Goal: Use online tool/utility: Utilize a website feature to perform a specific function

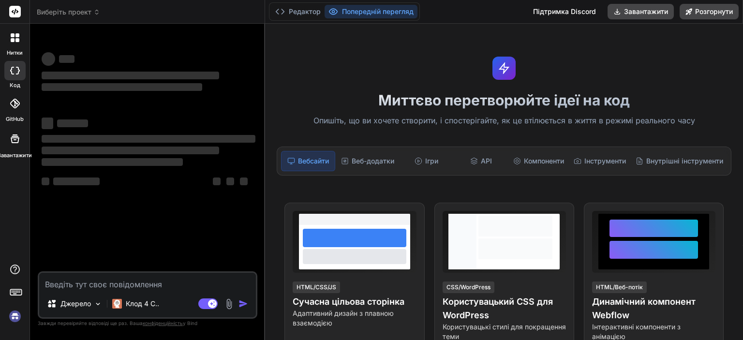
type textarea "x"
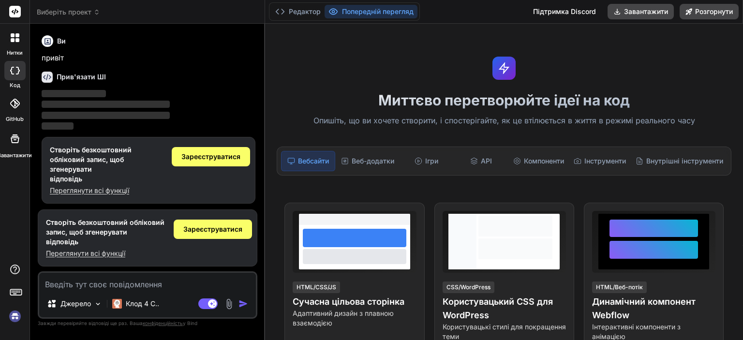
type textarea "напиши есе на тему "Для мене Україна - це". На рівень 11 класу."
type textarea "x"
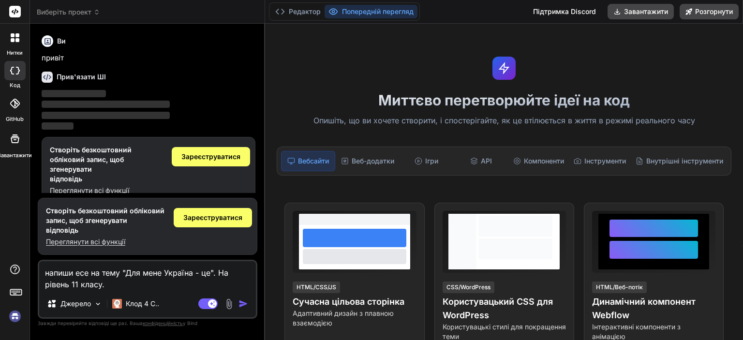
type textarea "напиши есе на тему "Для мене Україна - це". На рівень 11 класу."
click at [246, 308] on img "button" at bounding box center [243, 304] width 10 height 10
click at [238, 305] on img "button" at bounding box center [243, 304] width 10 height 10
click at [243, 309] on div "Режим агента. Коли цей перемикач активовано, ШІ автоматично приймає рішення, об…" at bounding box center [224, 304] width 56 height 12
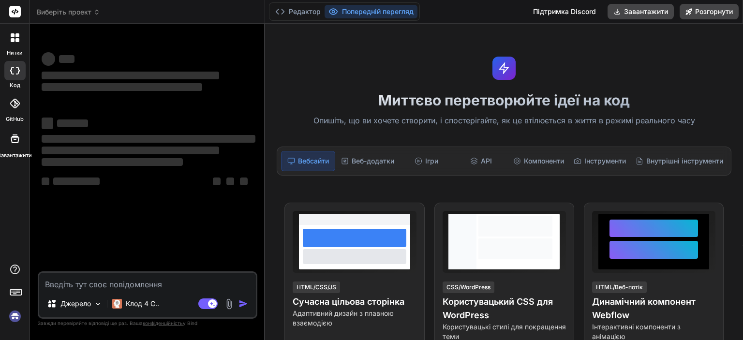
click at [316, 166] on div "Вебсайти" at bounding box center [308, 161] width 54 height 20
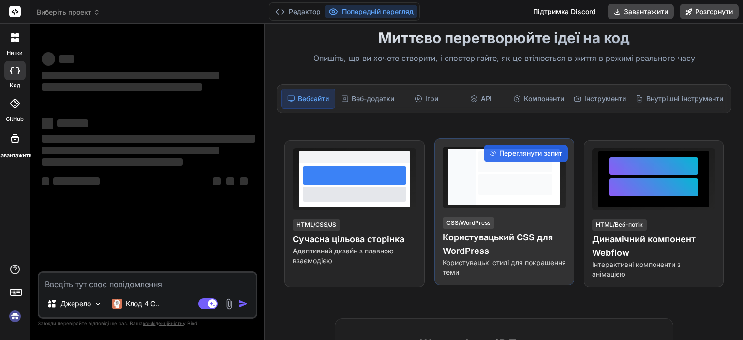
scroll to position [97, 0]
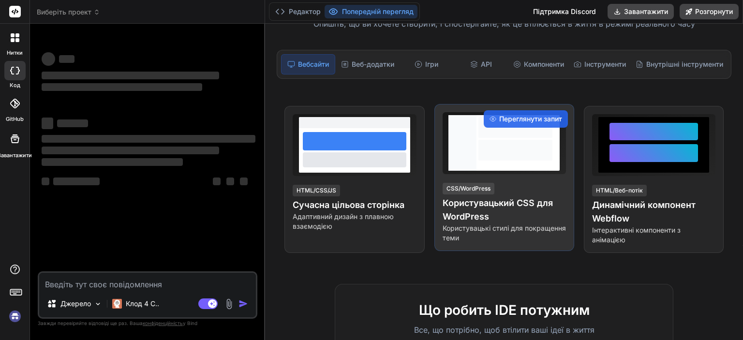
type textarea "x"
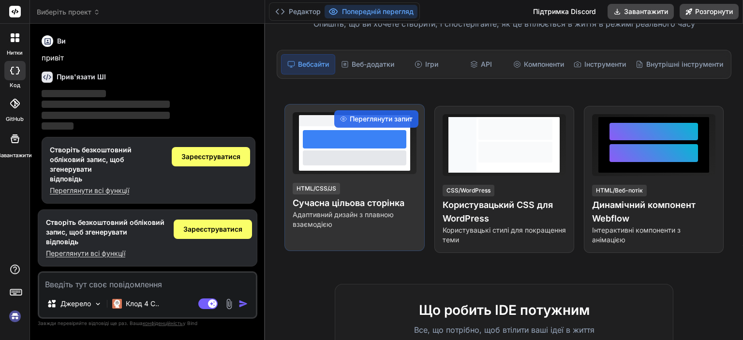
click at [404, 202] on font "Сучасна цільова сторінка" at bounding box center [349, 203] width 112 height 10
click at [395, 172] on div at bounding box center [354, 143] width 123 height 62
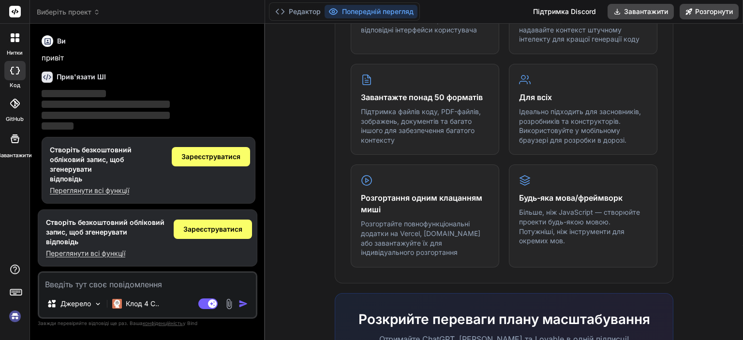
scroll to position [470, 0]
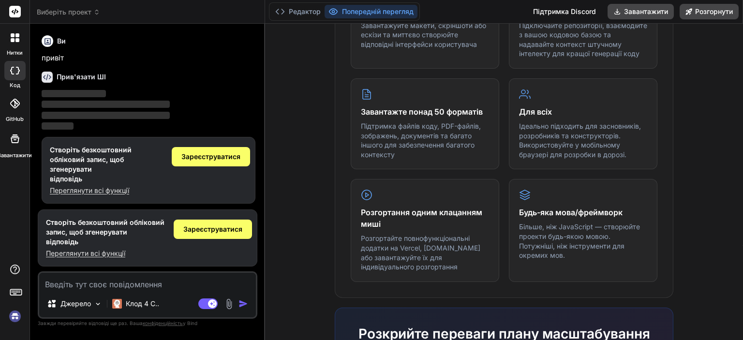
paste textarea "напиши есе на тему "Для мене Україна - це". На рівень 11 класу."
type textarea "напиши есе на тему "Для мене Україна - це". На рівень 11 класу."
type textarea "x"
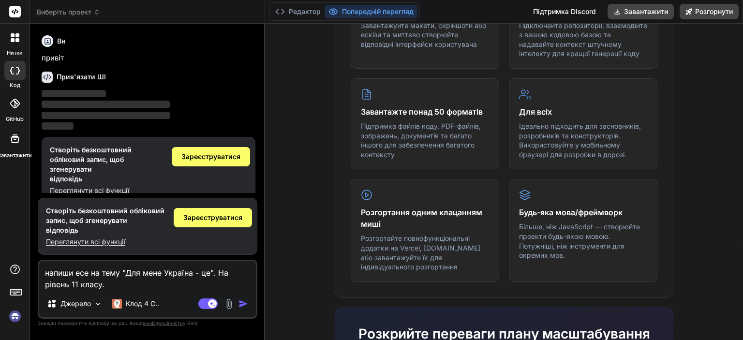
type textarea "напиши есе на тему "Для мене Україна - це". На рівень 11 класу."
click at [248, 305] on img "button" at bounding box center [243, 304] width 10 height 10
click at [246, 301] on img "button" at bounding box center [243, 304] width 10 height 10
click at [227, 152] on font "Зареєструватися" at bounding box center [210, 156] width 59 height 8
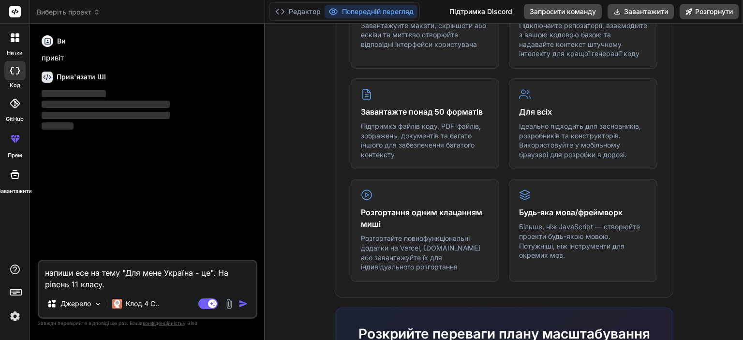
click at [241, 302] on img "button" at bounding box center [243, 304] width 10 height 10
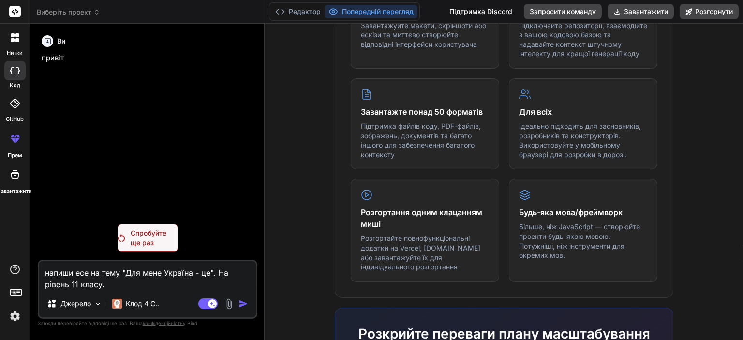
click at [139, 241] on font "Спробуйте ще раз" at bounding box center [149, 238] width 36 height 18
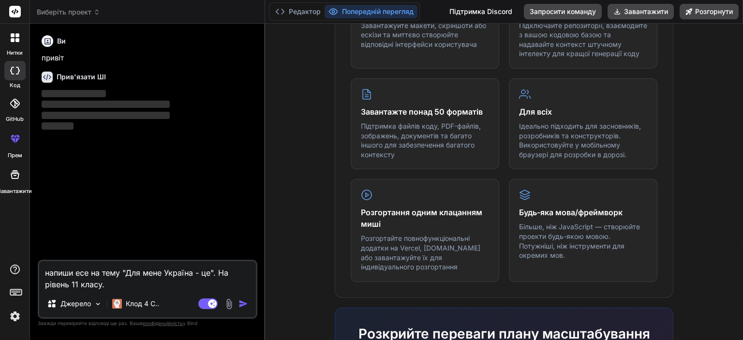
click at [248, 303] on img "button" at bounding box center [243, 304] width 10 height 10
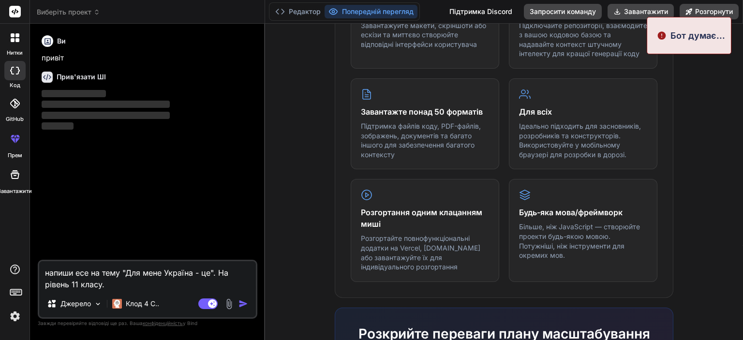
click at [193, 65] on div "Ви привіт Прив'язати ШІ ‌ ‌ ‌ ‌" at bounding box center [149, 145] width 218 height 228
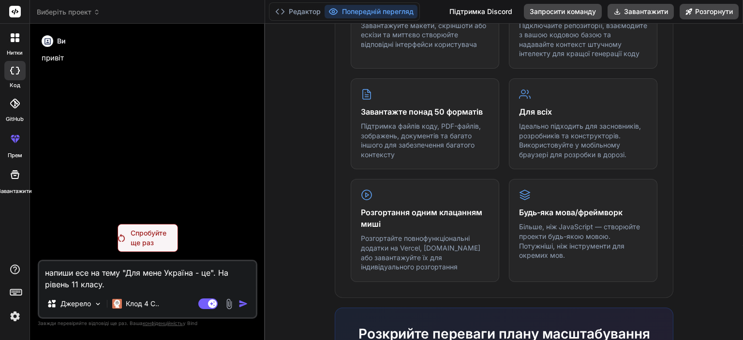
click at [126, 284] on textarea "напиши есе на тему "Для мене Україна - це". На рівень 11 класу." at bounding box center [147, 275] width 217 height 29
click at [250, 298] on div "напиши есе на тему "Для мене Україна - це". На рівень 11 класу. Джерело Клод 4 …" at bounding box center [148, 289] width 220 height 59
click at [229, 305] on img at bounding box center [228, 303] width 11 height 11
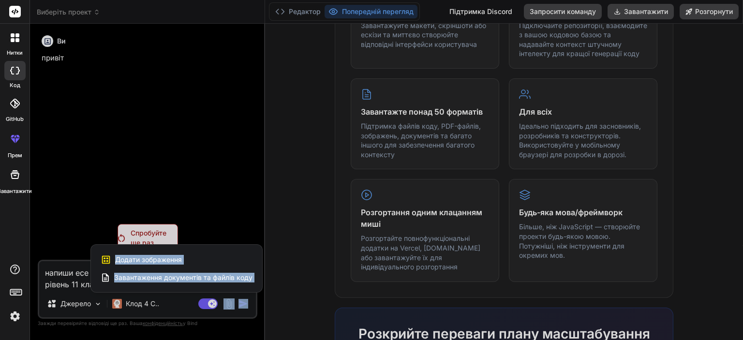
click at [251, 303] on div at bounding box center [371, 170] width 743 height 340
type textarea "x"
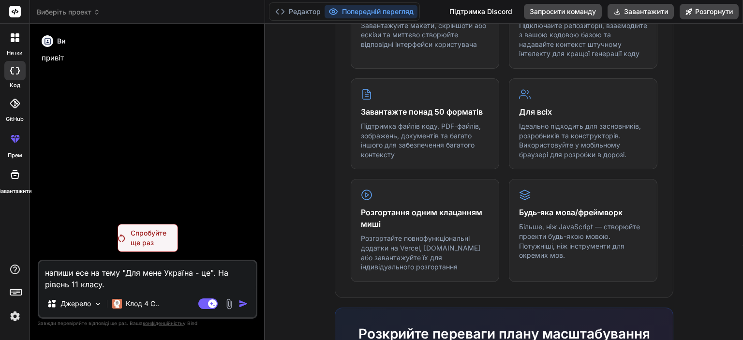
click at [144, 289] on textarea "напиши есе на тему "Для мене Україна - це". На рівень 11 класу." at bounding box center [147, 275] width 217 height 29
type textarea "напиши есе на тему "Для мене Україна - це". На рівень 11 класу."
type textarea "x"
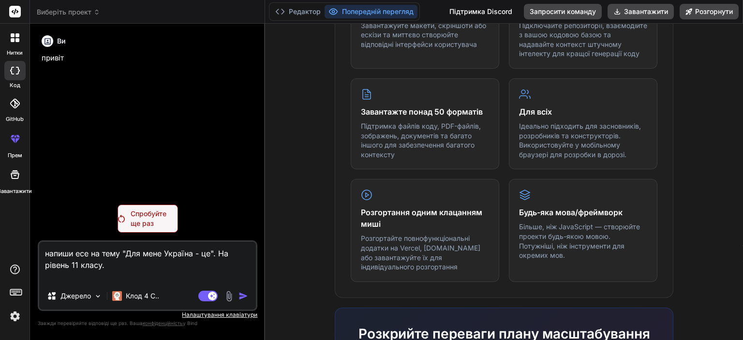
type textarea "напиши есе на тему "Для мене Україна - це". На рівень 11 класу."
type textarea "x"
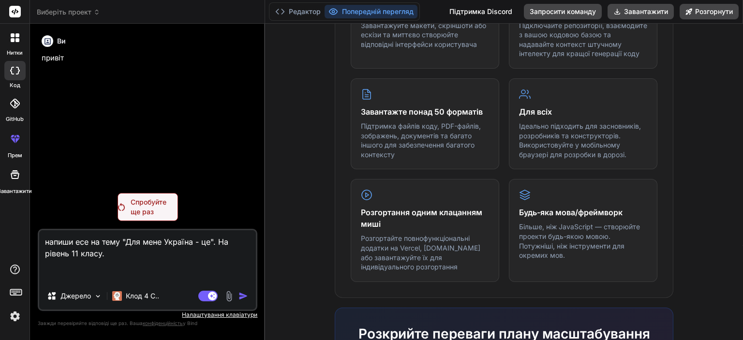
type textarea "напиши есе на тему "Для мене Україна - це". На рівень 11 класу."
type textarea "x"
type textarea "напиши есе на тему "Для мене Україна - це". На рівень 11 класу."
type textarea "x"
type textarea "напиши есе на тему "Для мене Україна - це". На рівень 11 класу."
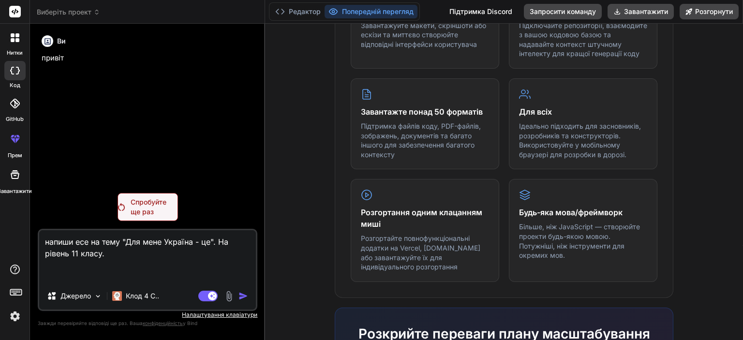
type textarea "x"
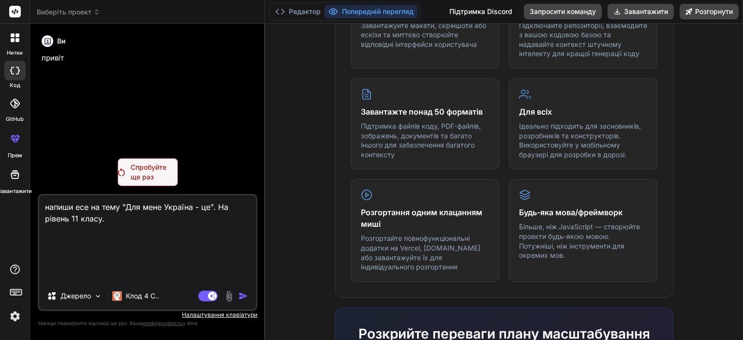
type textarea "напиши есе на тему "Для мене Україна - це". На рівень 11 класу."
type textarea "x"
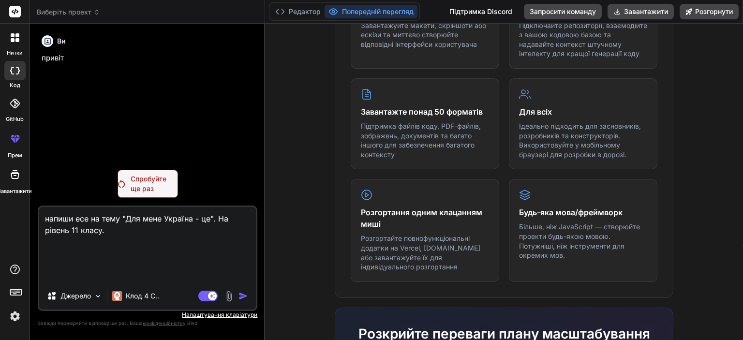
type textarea "напиши есе на тему "Для мене Україна - це". На рівень 11 класу."
type textarea "x"
type textarea "напиши есе на тему "Для мене Україна - це". На рівень 11 класу."
type textarea "x"
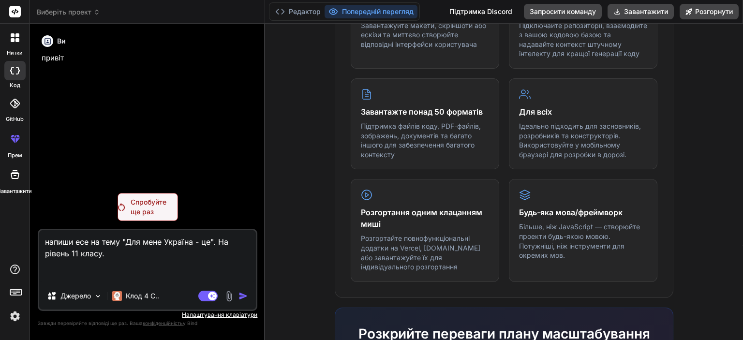
type textarea "напиши есе на тему "Для мене Україна - це". На рівень 11 класу."
type textarea "x"
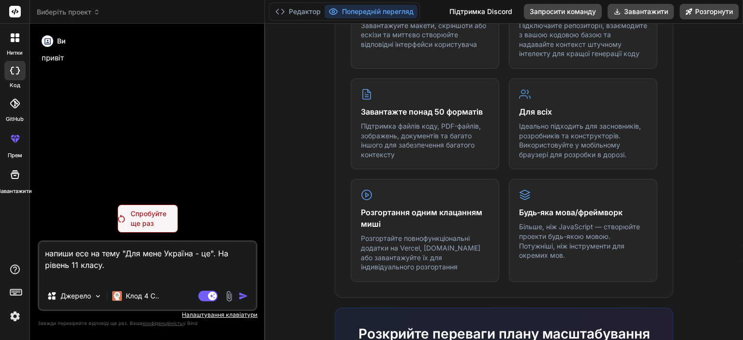
type textarea "напиши есе на тему "Для мене Україна - це". На рівень 11 класу."
type textarea "x"
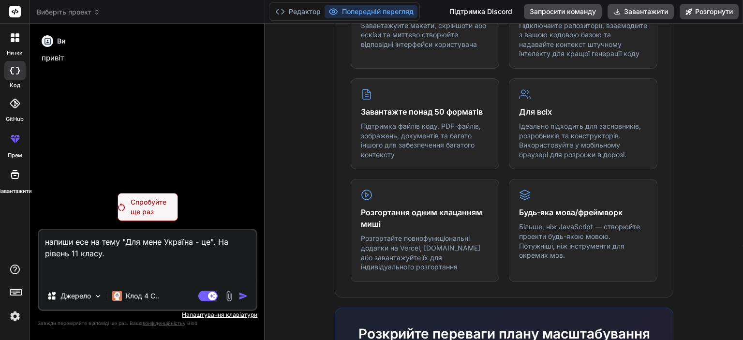
type textarea "напиши есе на тему "Для мене Україна - це". На рівень 11 класу."
type textarea "x"
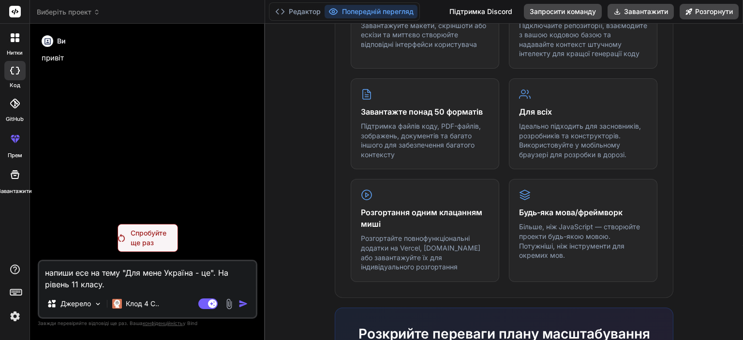
type textarea "напиши есе на тему "Для мене Україна - це". На рівень 11 класу."
type textarea "x"
type textarea "напиши есе на тему "Для мене Україна - це". На рівень 11 класу."
type textarea "x"
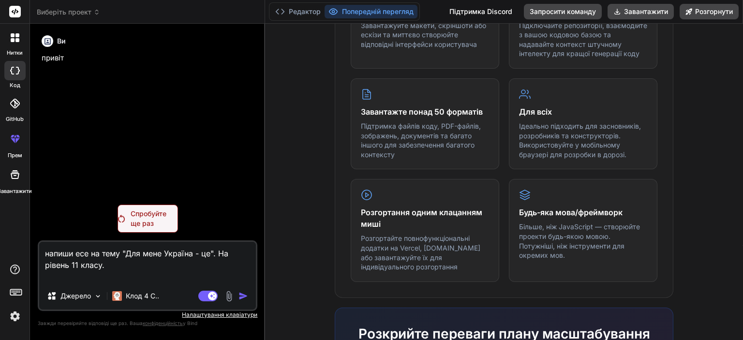
type textarea "напиши есе на тему "Для мене Україна - це". На рівень 11 класу."
click at [240, 317] on font "Налаштування клавіатури" at bounding box center [219, 314] width 75 height 7
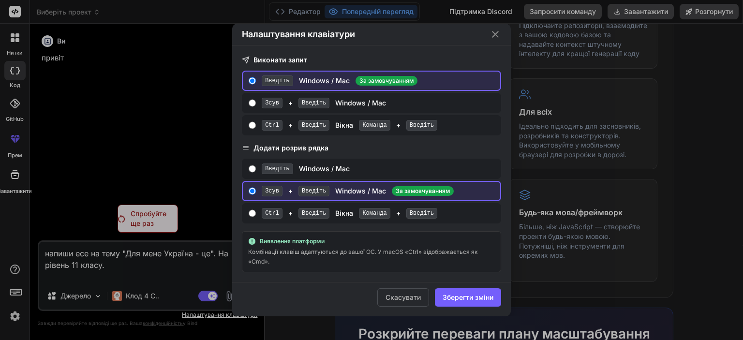
click at [251, 63] on h3 "Виконати запит" at bounding box center [371, 60] width 259 height 10
drag, startPoint x: 478, startPoint y: 41, endPoint x: 489, endPoint y: 40, distance: 11.2
click at [485, 41] on div "Налаштування клавіатури" at bounding box center [371, 35] width 279 height 22
click at [498, 36] on icon "Закрити" at bounding box center [495, 35] width 12 height 12
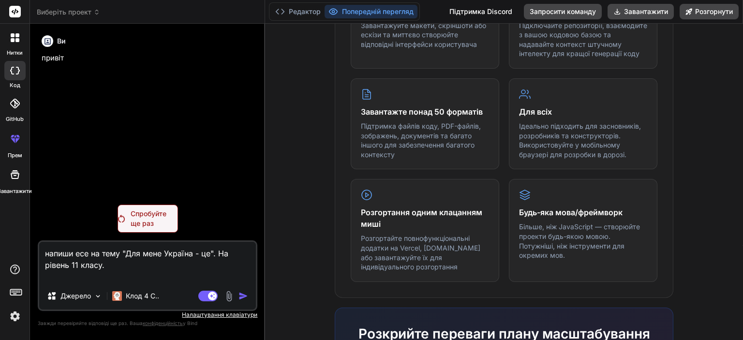
click at [240, 291] on div "Режим агента. Коли цей перемикач активовано, ШІ автоматично приймає рішення, об…" at bounding box center [224, 296] width 56 height 12
click at [242, 313] on font "Налаштування клавіатури" at bounding box center [219, 314] width 75 height 7
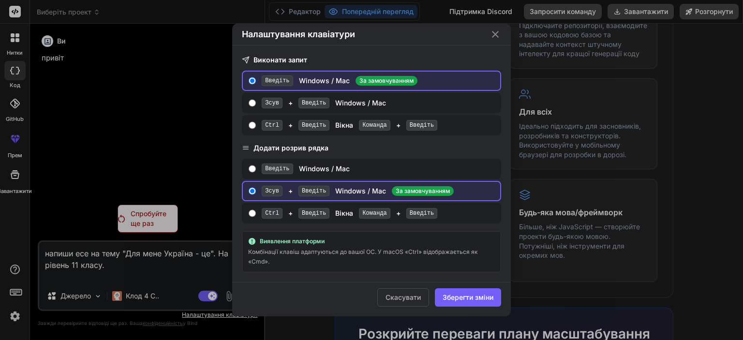
click at [279, 84] on font "Введіть" at bounding box center [277, 80] width 24 height 7
click at [256, 85] on input "Введіть Windows / Mac За замовчуванням" at bounding box center [252, 81] width 7 height 8
click at [279, 84] on font "Введіть" at bounding box center [277, 80] width 24 height 7
click at [256, 85] on input "Введіть Windows / Mac За замовчуванням" at bounding box center [252, 81] width 7 height 8
click at [279, 84] on font "Введіть" at bounding box center [277, 80] width 24 height 7
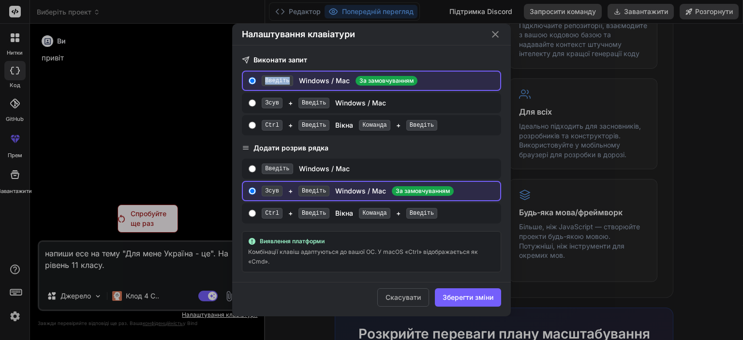
click at [256, 85] on input "Введіть Windows / Mac За замовчуванням" at bounding box center [252, 81] width 7 height 8
click at [279, 84] on font "Введіть" at bounding box center [277, 80] width 24 height 7
click at [256, 85] on input "Введіть Windows / Mac За замовчуванням" at bounding box center [252, 81] width 7 height 8
click at [280, 84] on font "Введіть" at bounding box center [277, 80] width 24 height 7
click at [256, 84] on input "Введіть Windows / Mac За замовчуванням" at bounding box center [252, 81] width 7 height 8
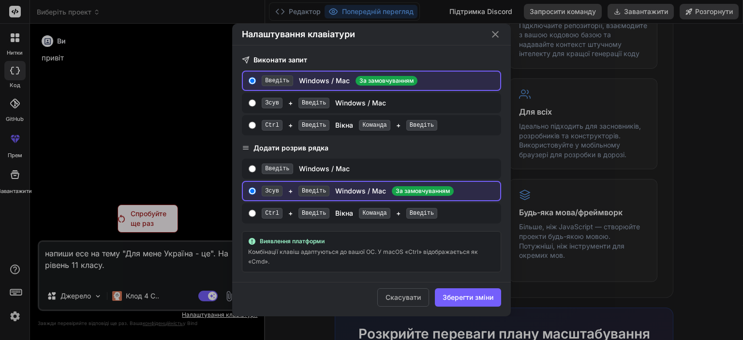
click at [290, 81] on div "Введіть Windows / Mac За замовчуванням" at bounding box center [379, 80] width 235 height 11
click at [256, 81] on input "Введіть Windows / Mac За замовчуванням" at bounding box center [252, 81] width 7 height 8
click at [329, 105] on div "Зсув + Введіть Windows / Mac" at bounding box center [379, 103] width 235 height 11
click at [256, 105] on input "Зсув + Введіть Windows / Mac" at bounding box center [252, 103] width 7 height 8
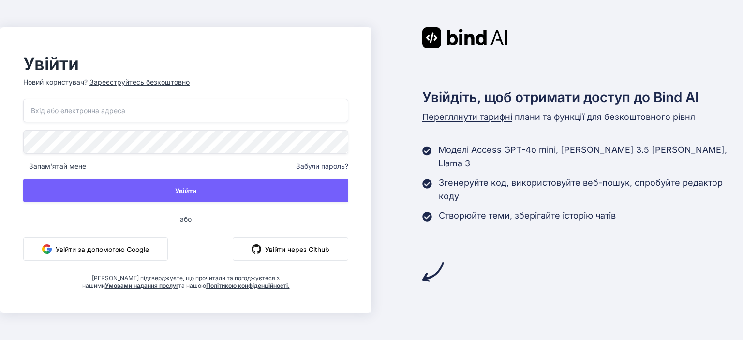
click at [111, 249] on font "Увійти за допомогою Google" at bounding box center [102, 249] width 93 height 8
